Goal: Navigation & Orientation: Find specific page/section

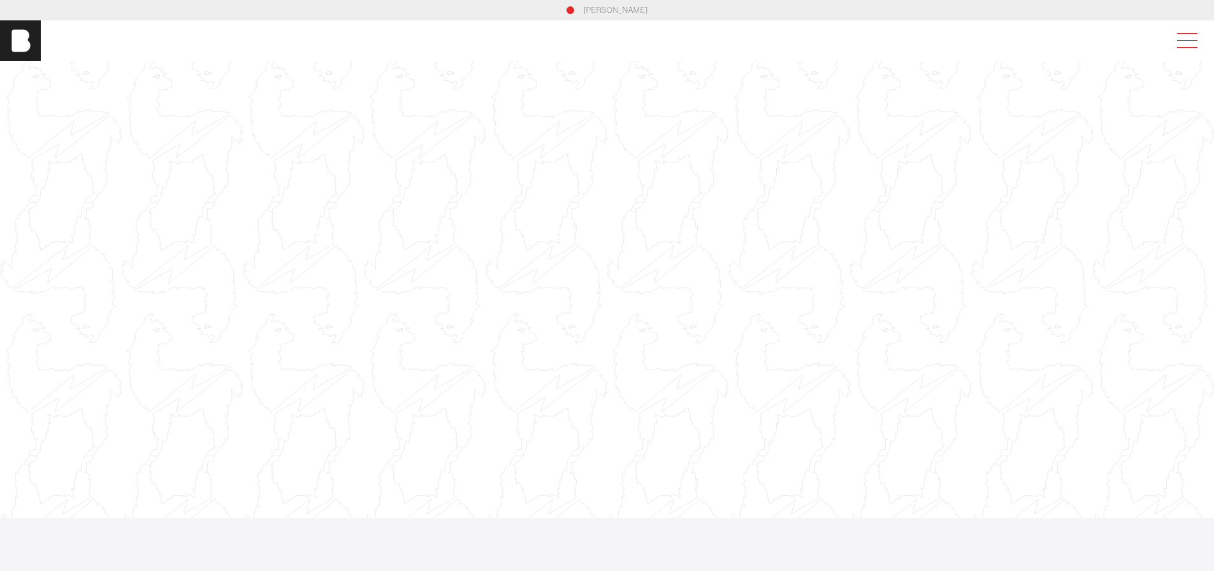
click at [1198, 39] on span at bounding box center [1184, 40] width 29 height 23
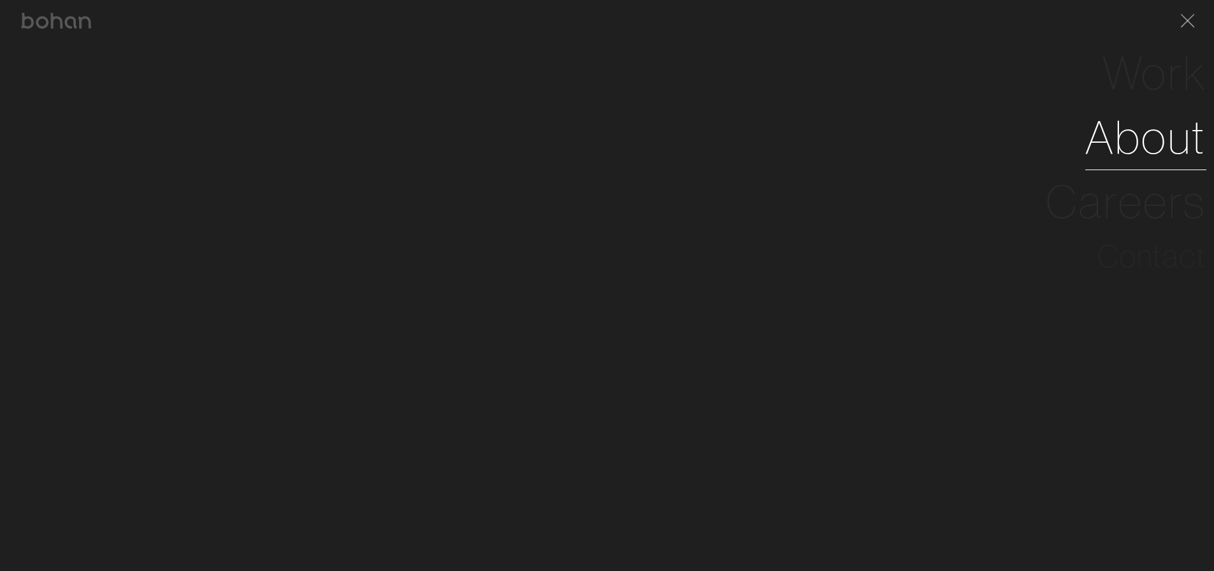
click at [1165, 129] on link "About" at bounding box center [1145, 137] width 121 height 64
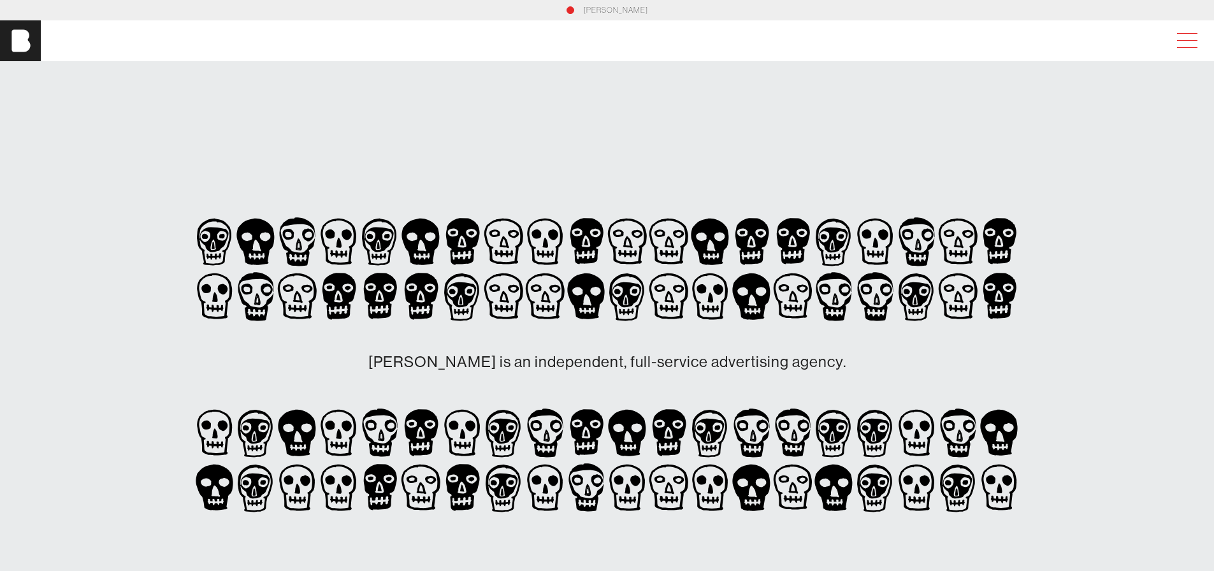
click at [1196, 39] on span at bounding box center [1184, 40] width 29 height 23
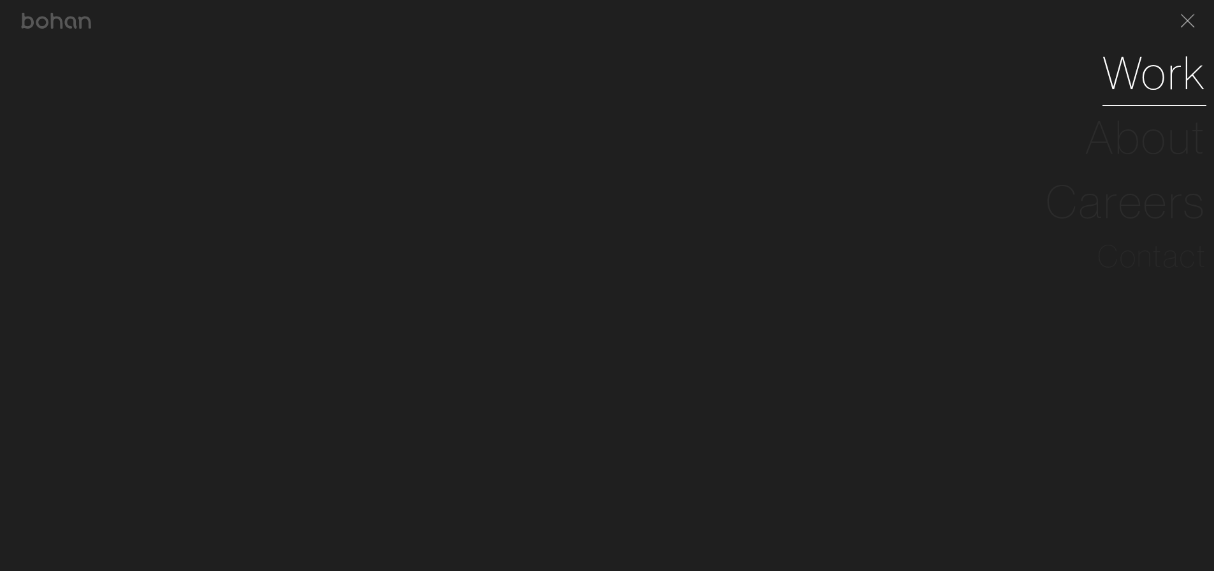
click at [1157, 74] on link "Work" at bounding box center [1154, 73] width 104 height 64
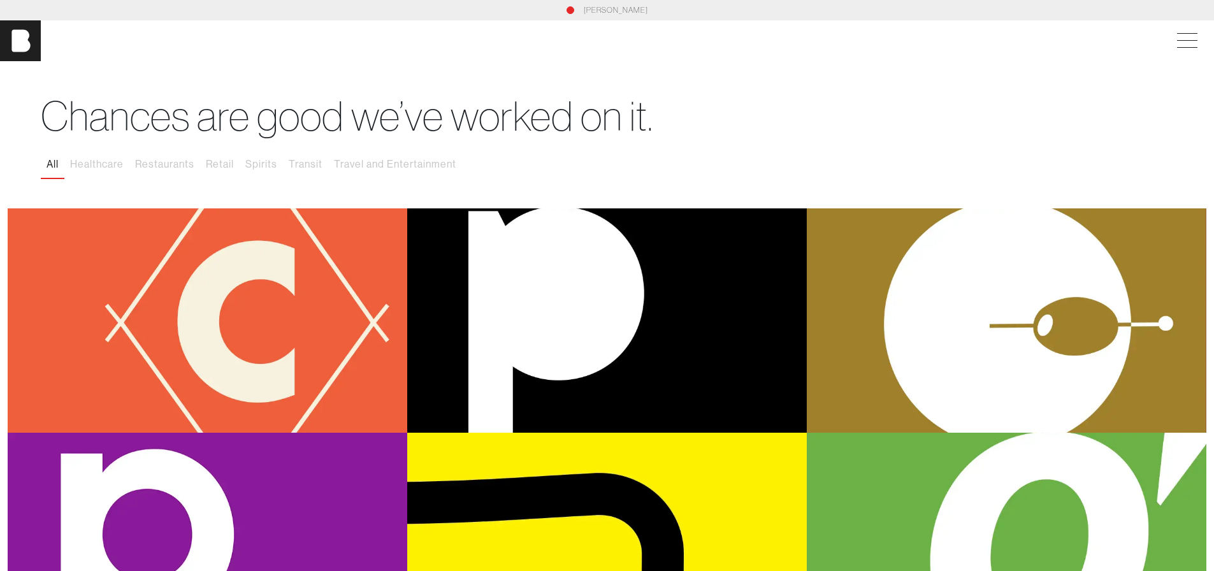
click at [724, 108] on h1 "Chances are good we’ve worked on it." at bounding box center [607, 116] width 1132 height 49
click at [680, 125] on h1 "Chances are good we’ve worked on it." at bounding box center [607, 116] width 1132 height 49
click at [32, 37] on img at bounding box center [20, 40] width 41 height 41
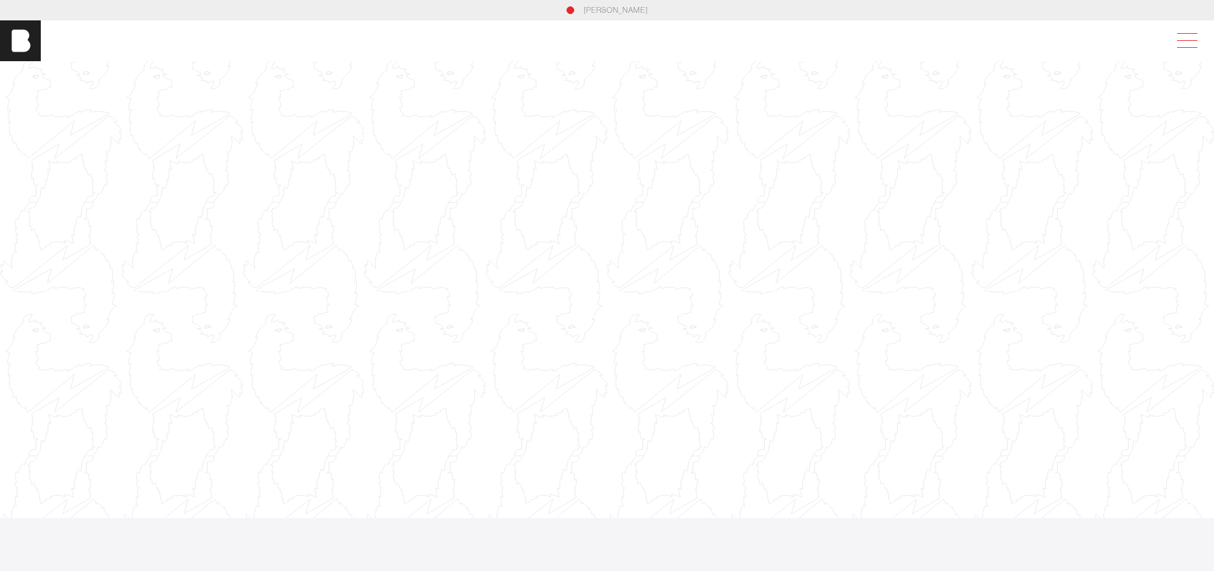
click at [1189, 39] on span at bounding box center [1184, 40] width 29 height 23
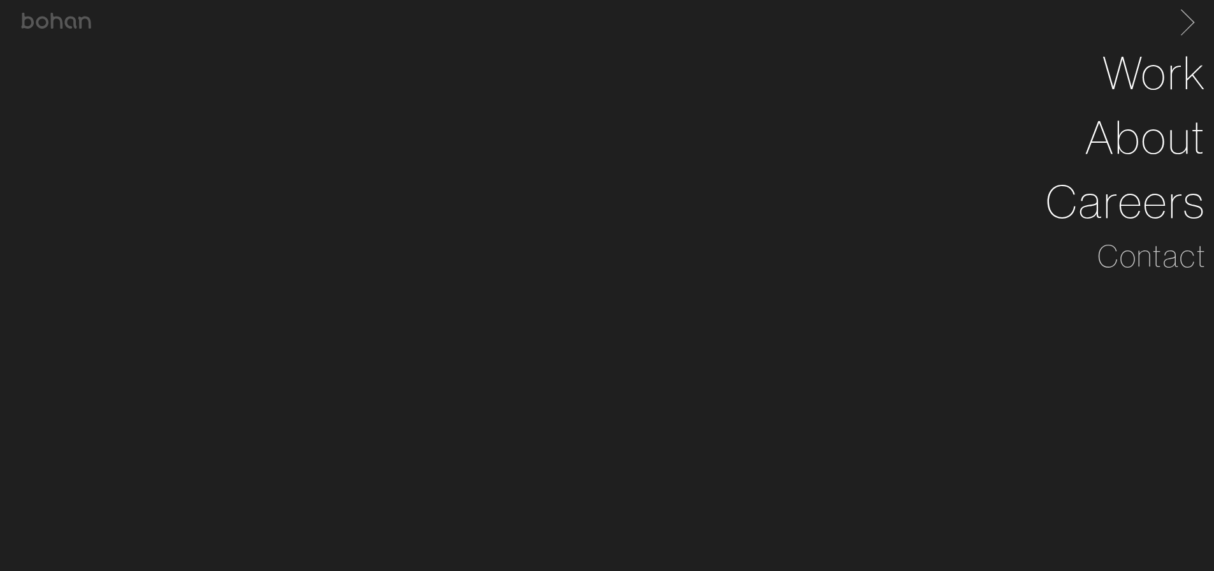
click at [1193, 22] on span at bounding box center [1184, 20] width 26 height 20
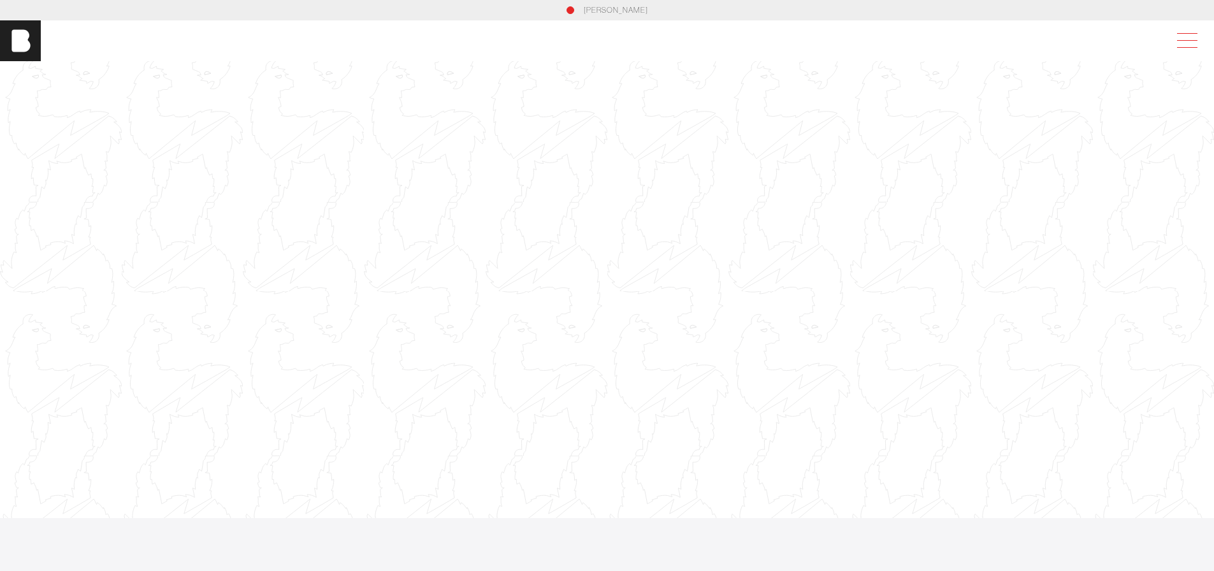
click at [1198, 47] on span at bounding box center [1184, 40] width 29 height 23
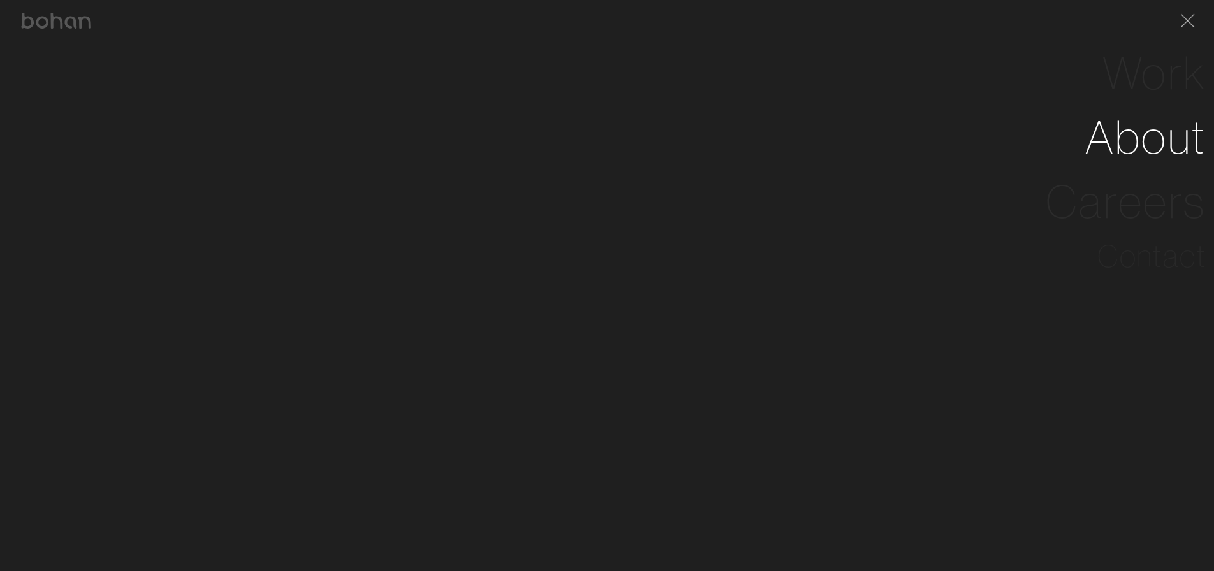
click at [1136, 159] on link "About" at bounding box center [1145, 137] width 121 height 64
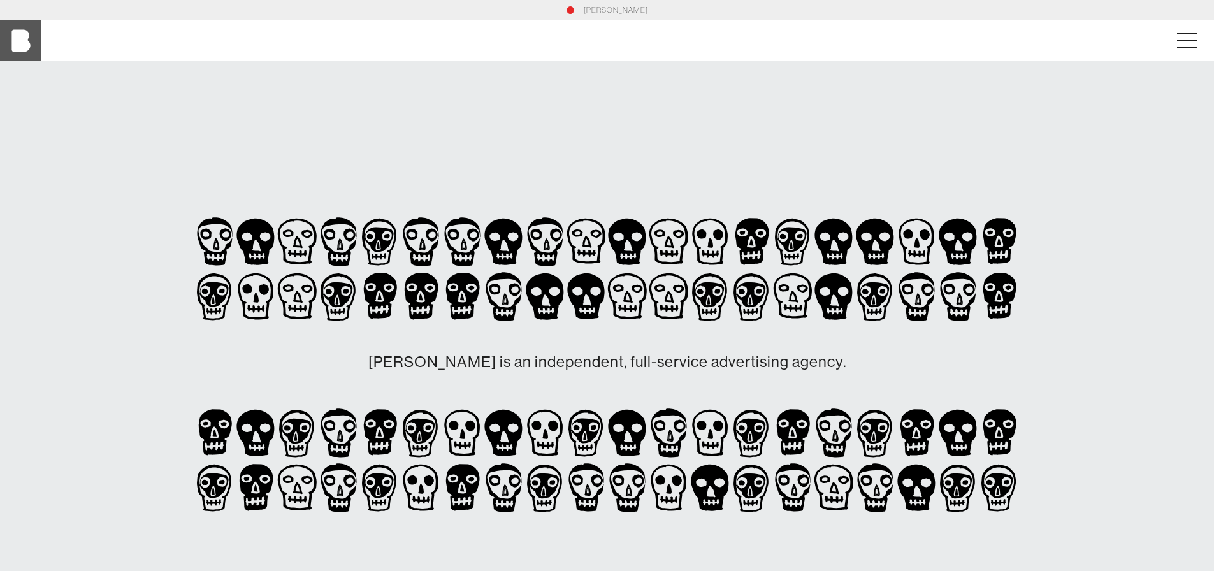
click at [27, 41] on img at bounding box center [20, 40] width 41 height 41
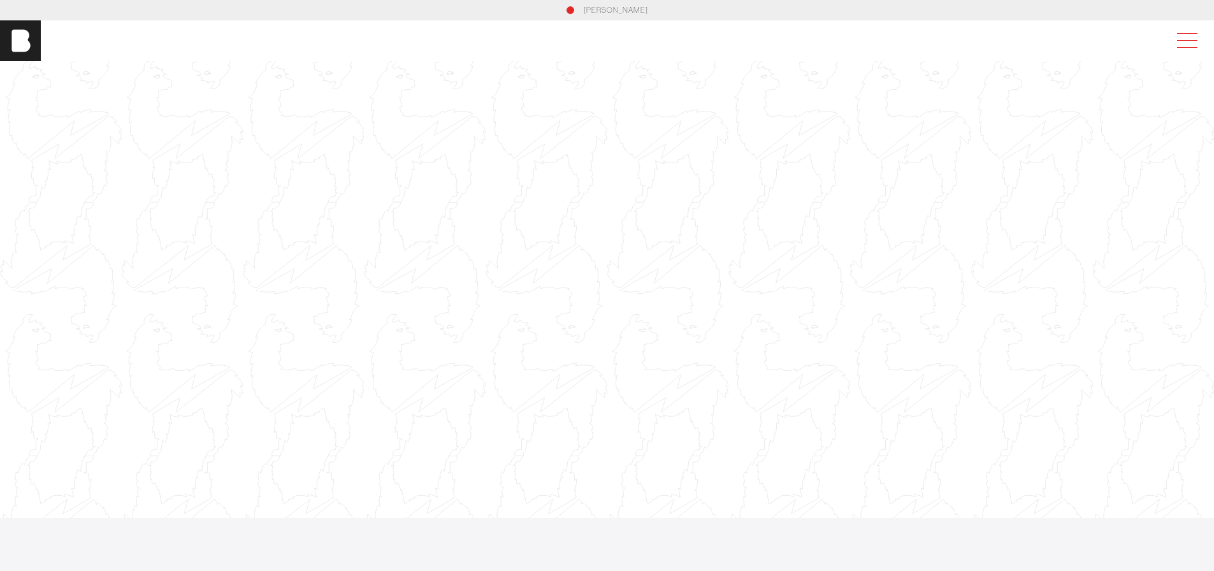
click at [1193, 43] on span at bounding box center [1184, 40] width 29 height 23
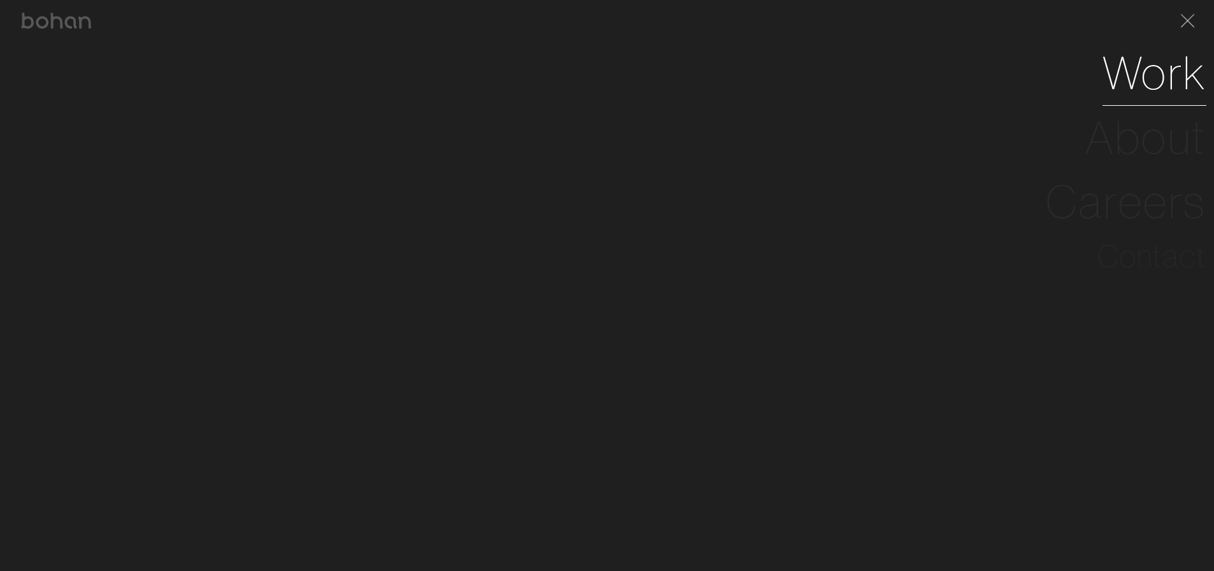
click at [1149, 86] on link "Work" at bounding box center [1154, 73] width 104 height 64
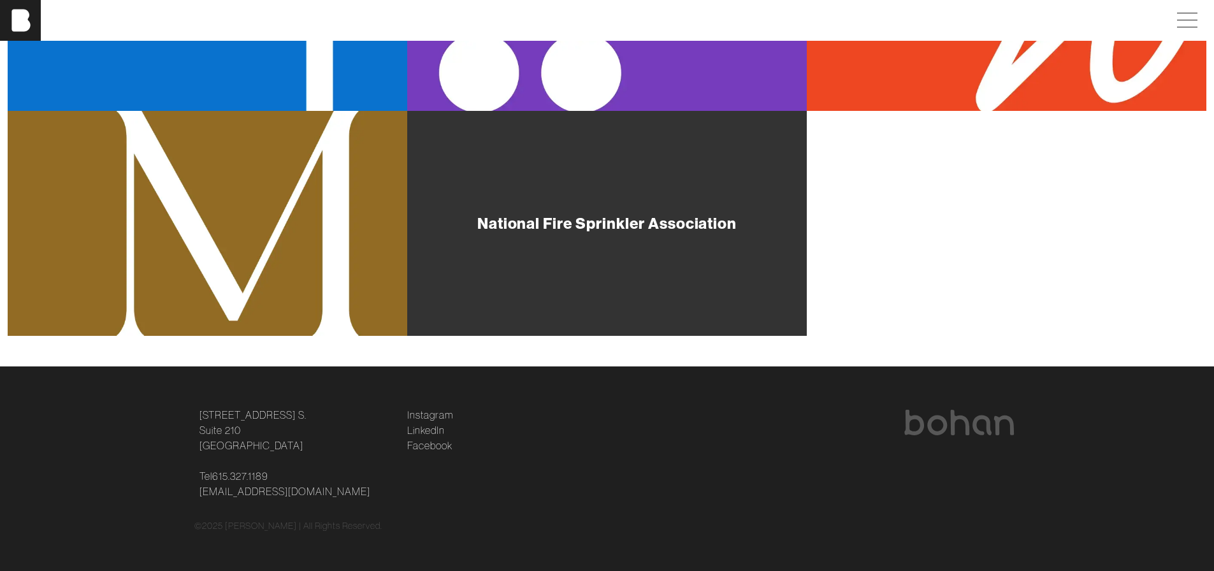
scroll to position [1223, 0]
